Goal: Book appointment/travel/reservation

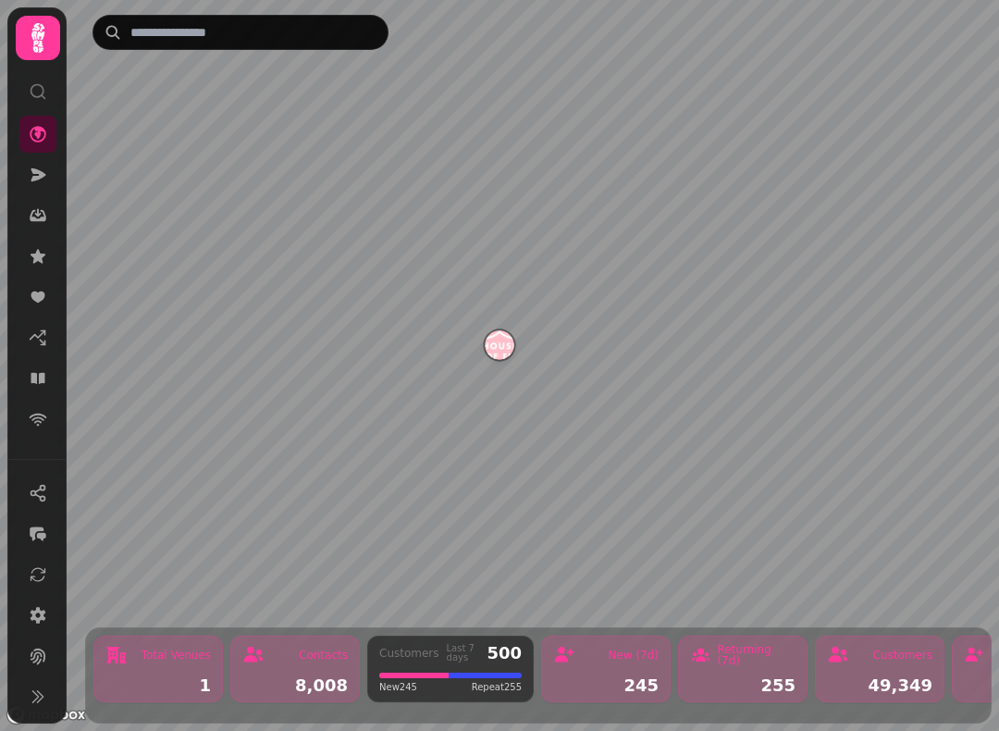
click at [32, 371] on icon at bounding box center [38, 378] width 19 height 19
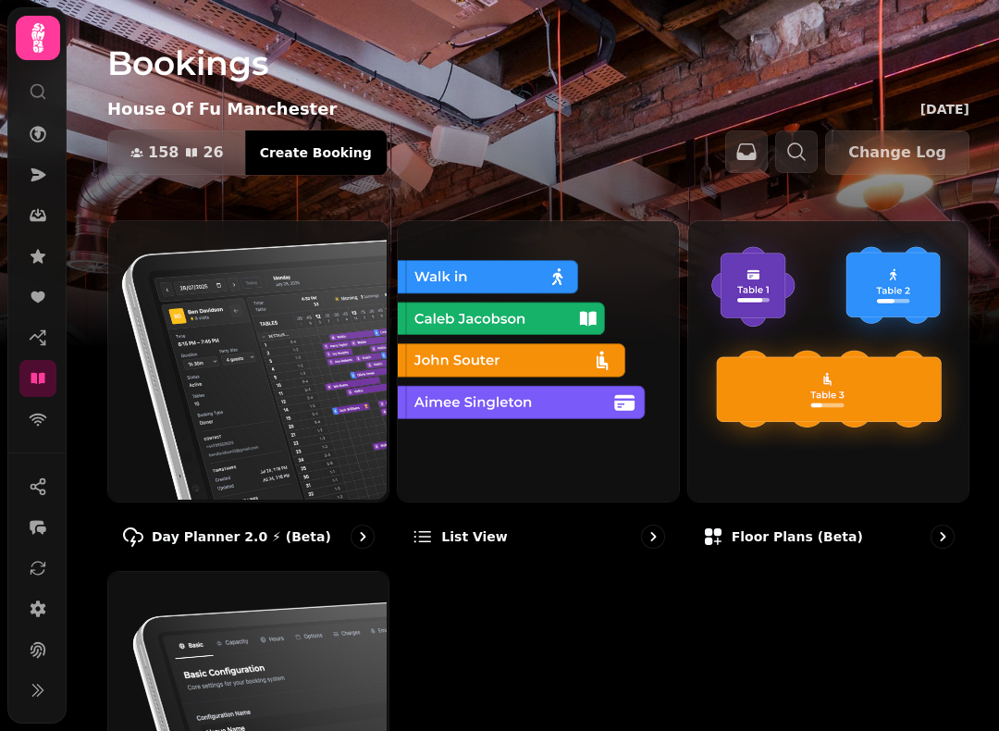
click at [285, 369] on img at bounding box center [246, 359] width 280 height 280
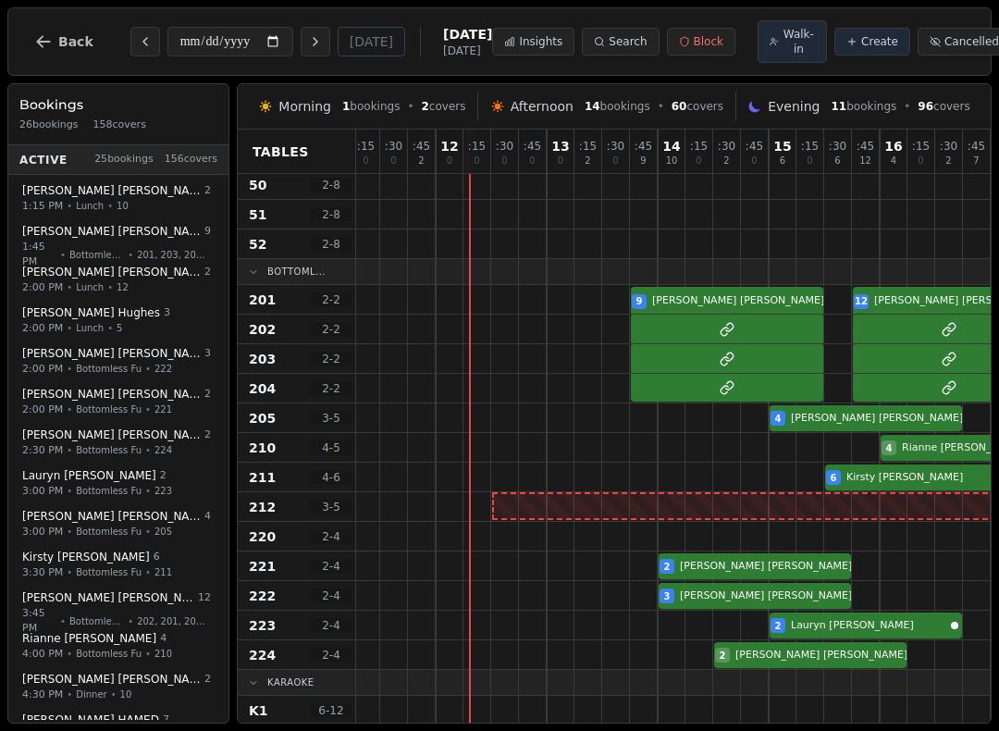
scroll to position [1092, 1253]
select select "****"
select select "*"
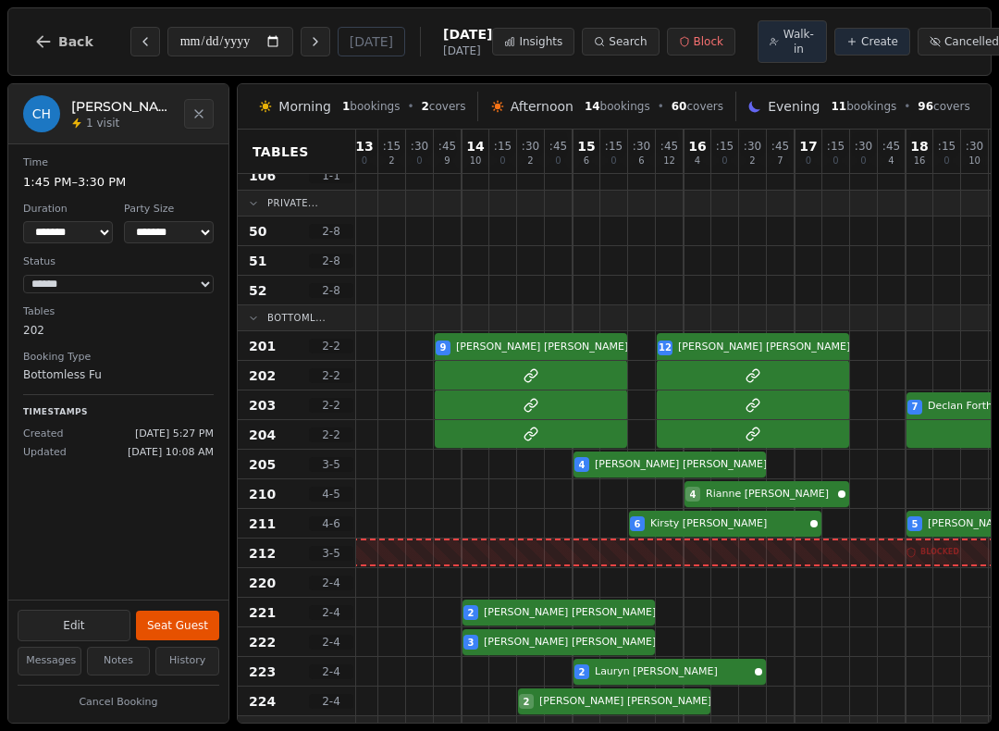
scroll to position [1085, 1407]
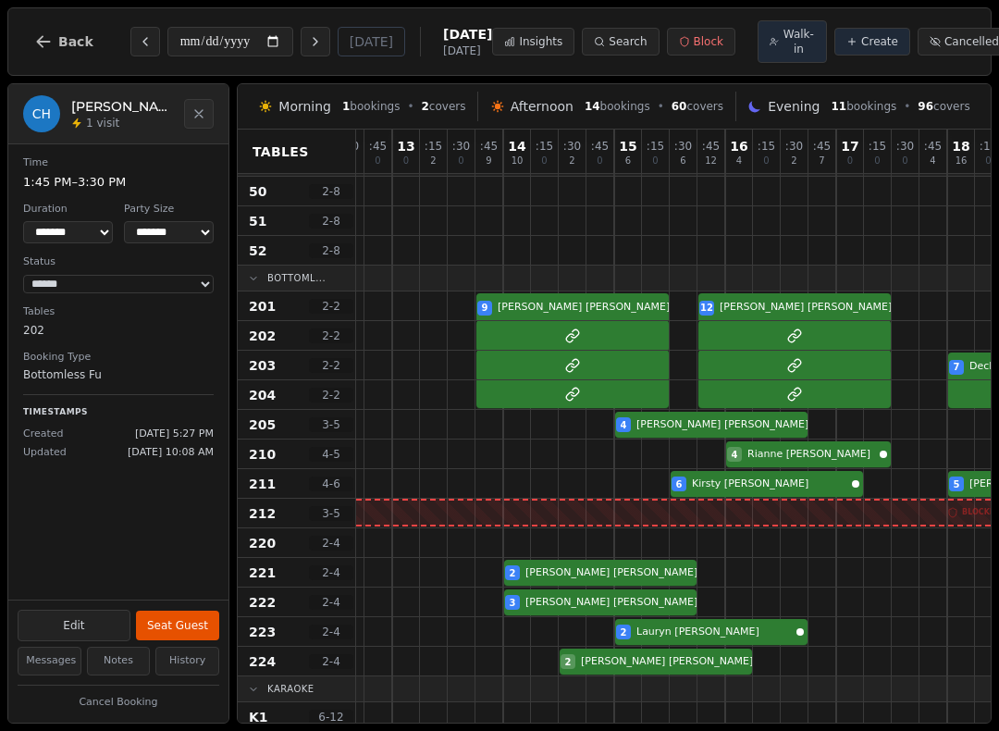
click at [641, 479] on div at bounding box center [628, 483] width 28 height 29
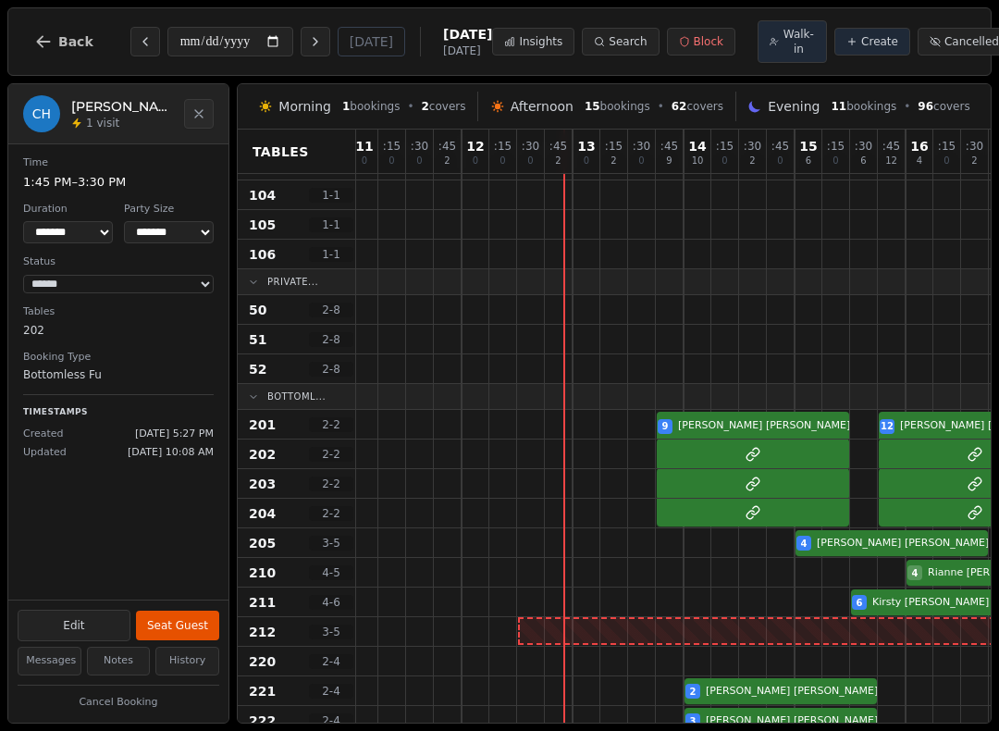
scroll to position [967, 1226]
